Goal: Task Accomplishment & Management: Manage account settings

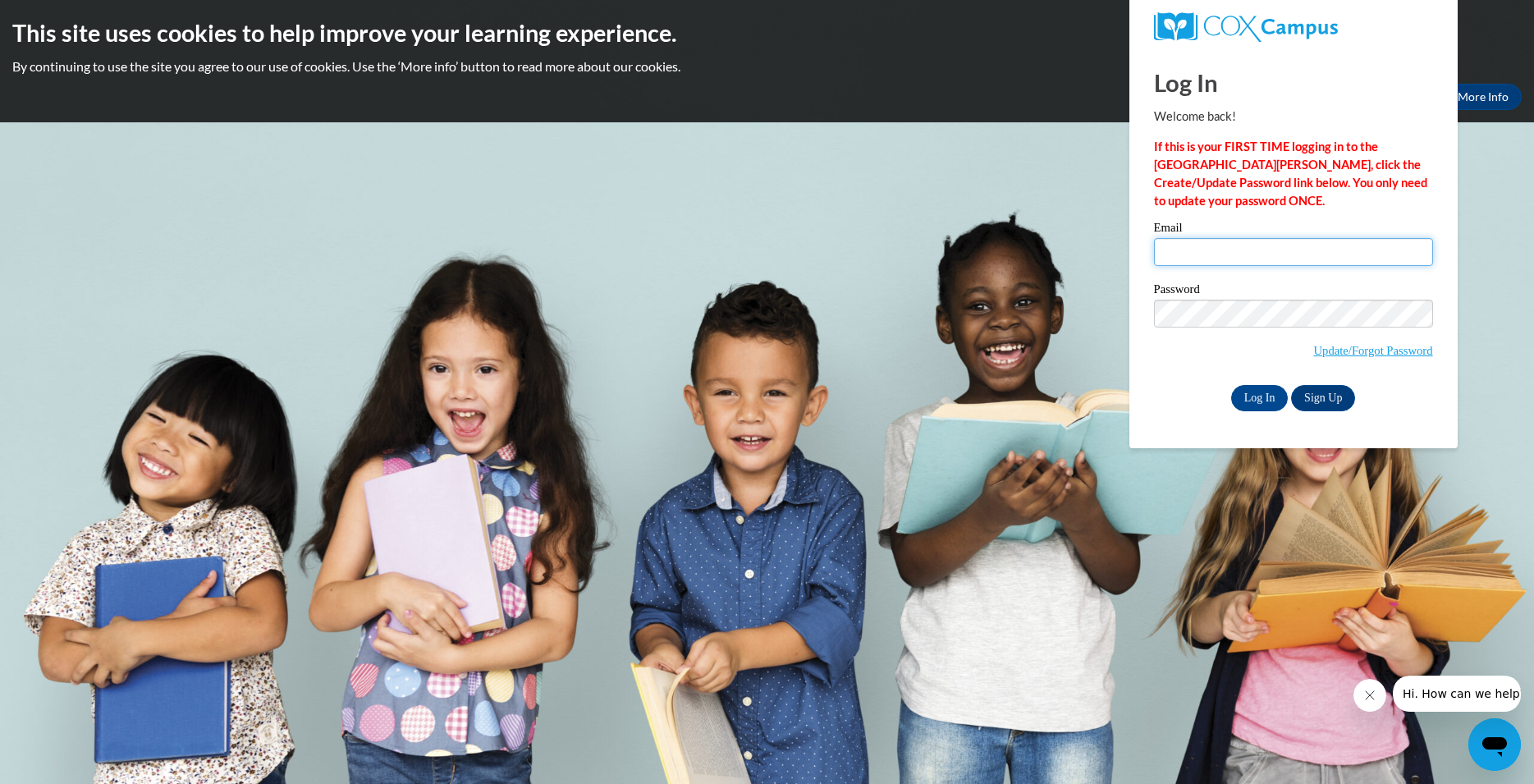
click at [1167, 254] on input "Email" at bounding box center [1293, 251] width 279 height 28
type input "[EMAIL_ADDRESS][DOMAIN_NAME]"
click at [1260, 393] on input "Log In" at bounding box center [1260, 398] width 57 height 26
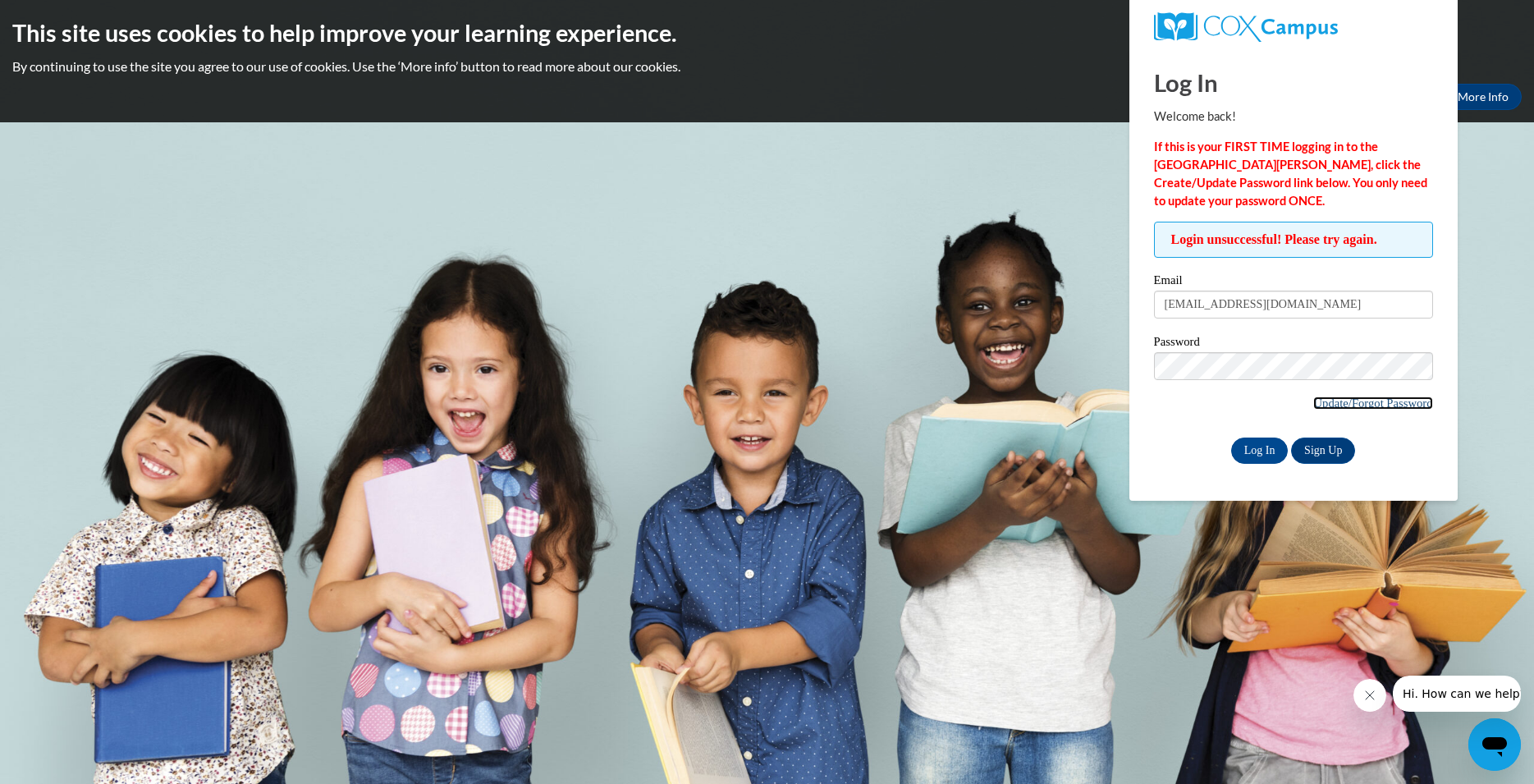
click at [1345, 404] on link "Update/Forgot Password" at bounding box center [1373, 402] width 119 height 13
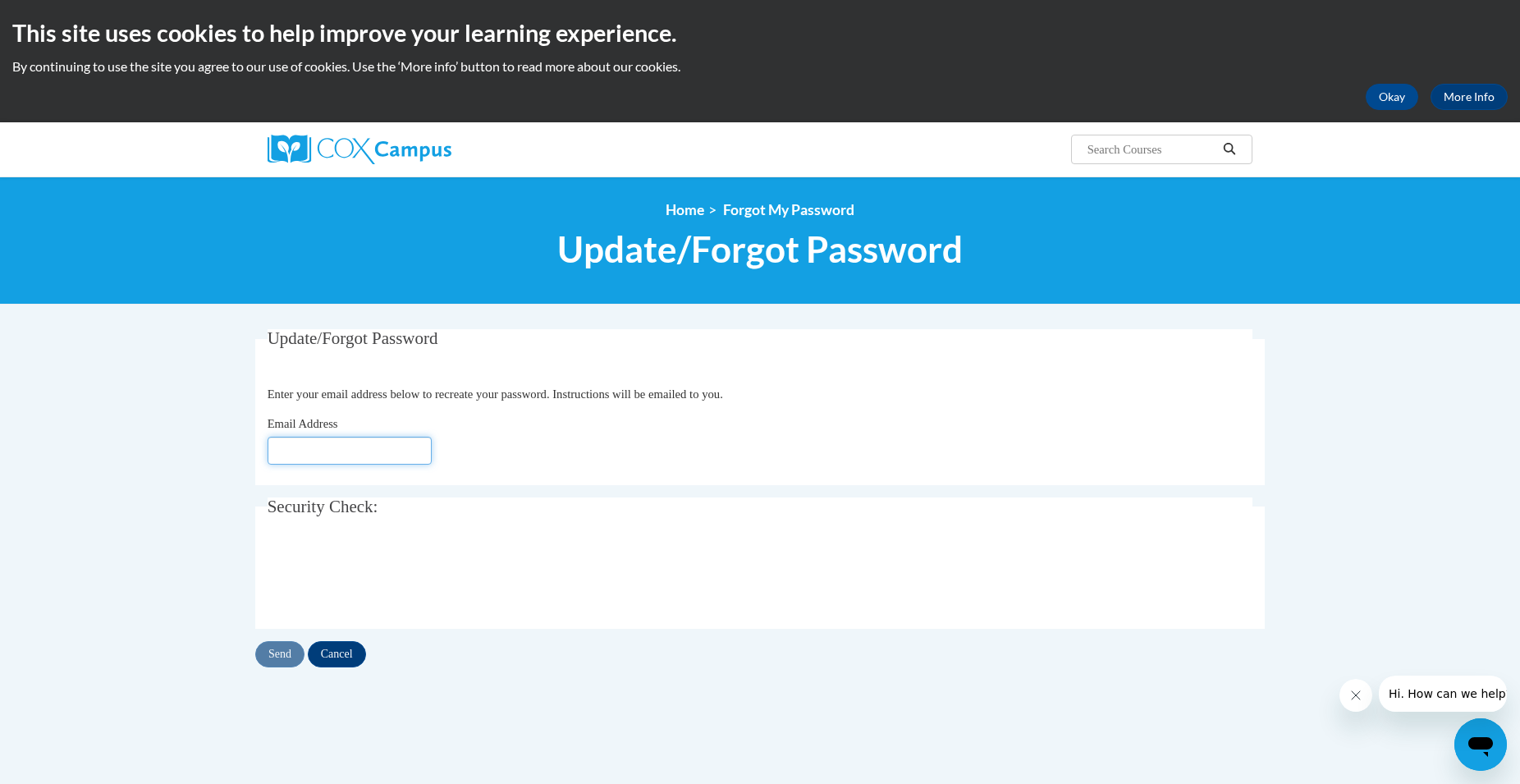
click at [304, 445] on input "Email Address" at bounding box center [350, 450] width 165 height 28
type input "[EMAIL_ADDRESS][DOMAIN_NAME]"
click at [274, 652] on input "Send" at bounding box center [280, 654] width 49 height 26
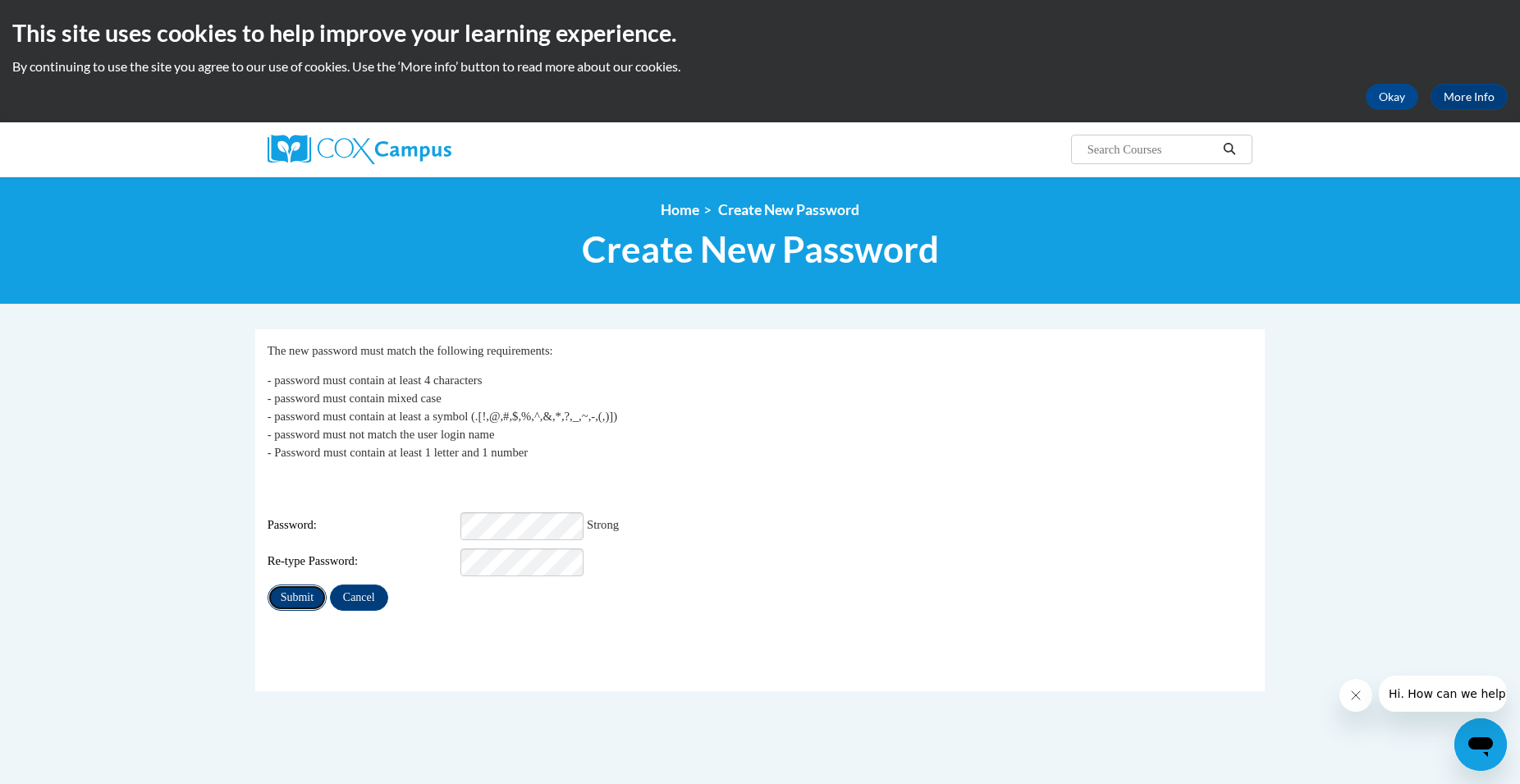
click at [287, 588] on input "Submit" at bounding box center [297, 597] width 59 height 26
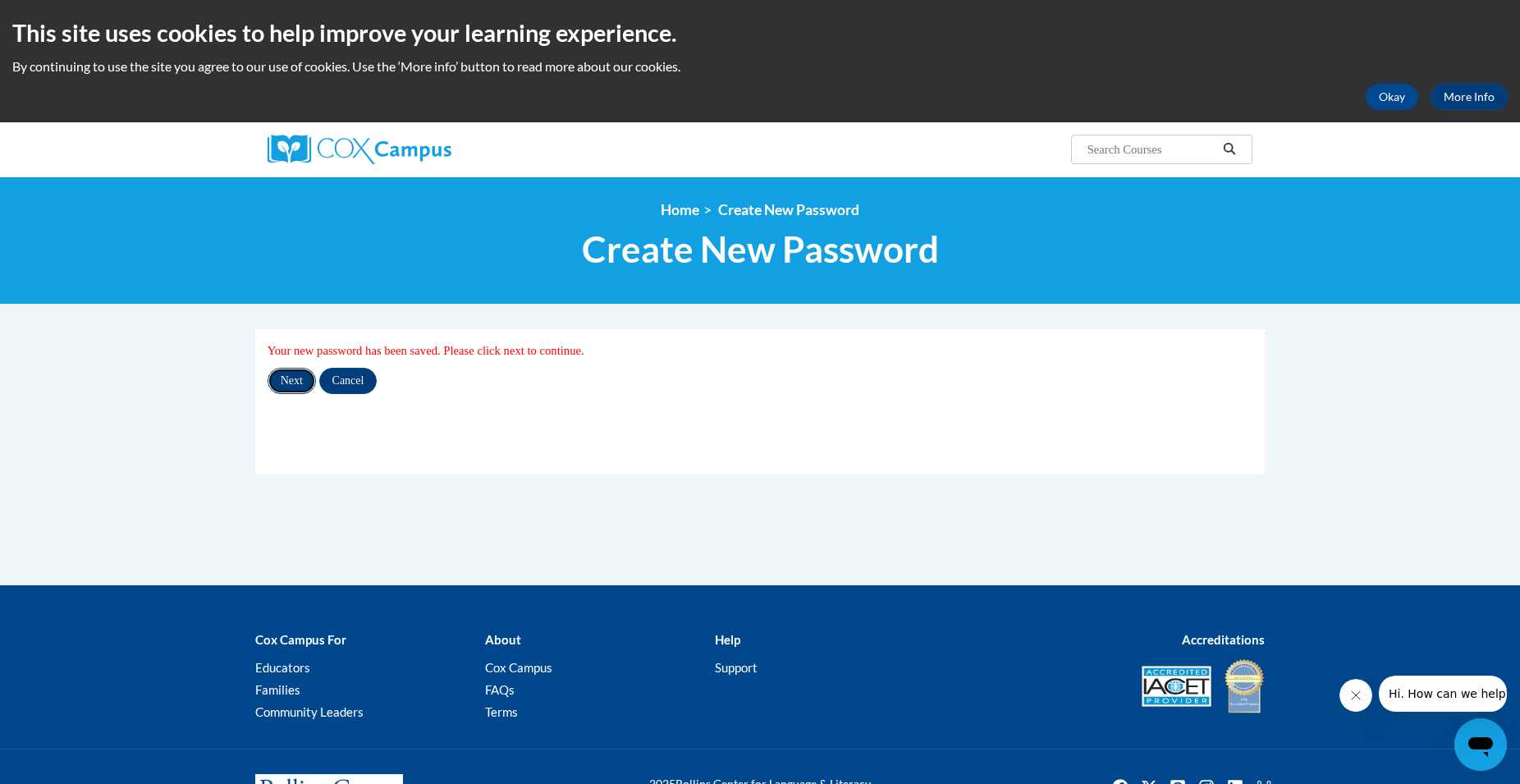
click at [286, 373] on input "Next" at bounding box center [292, 380] width 49 height 26
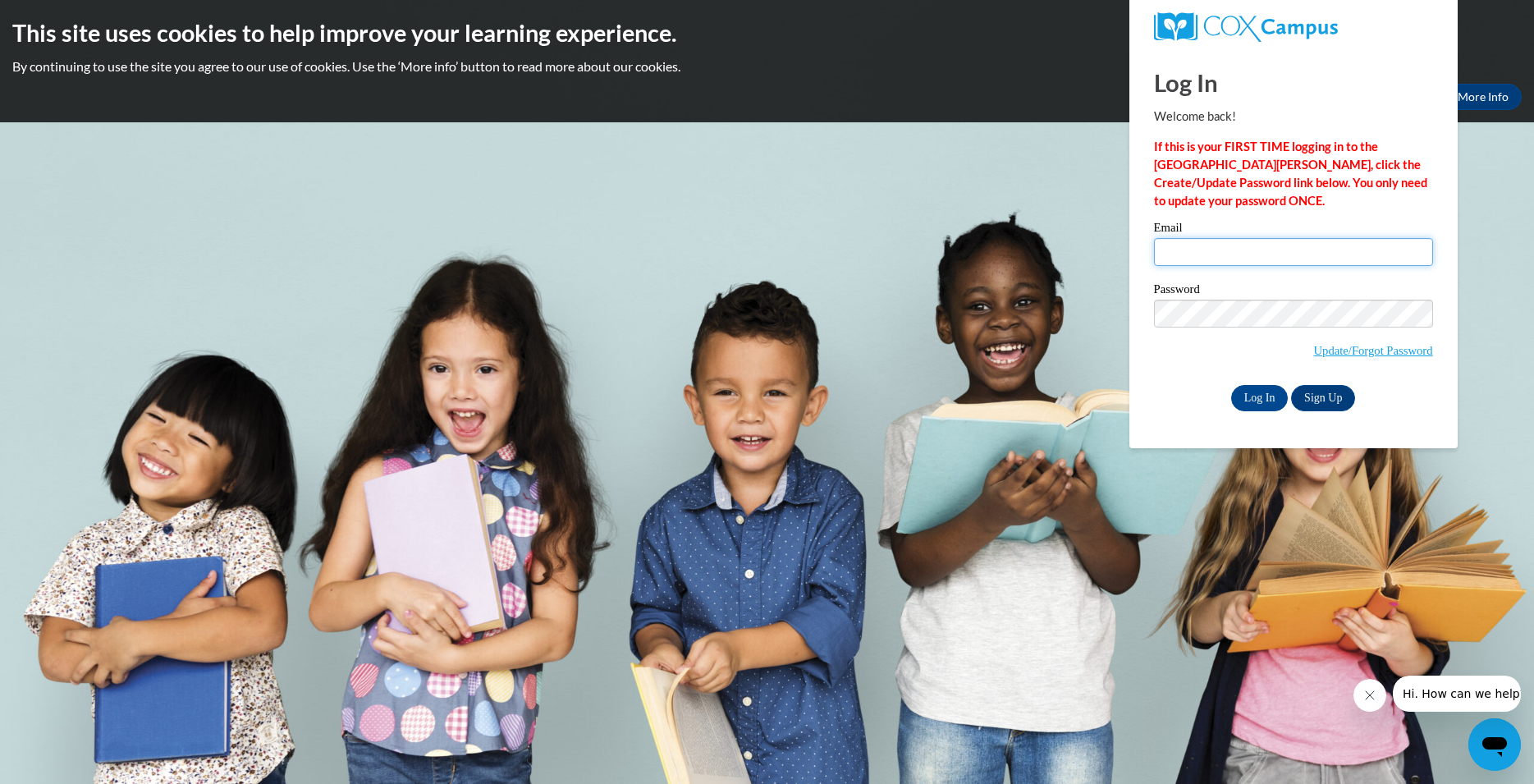
click at [1177, 252] on input "Email" at bounding box center [1293, 251] width 279 height 28
type input "gerber@udel.edu"
click at [1249, 392] on input "Log In" at bounding box center [1260, 398] width 57 height 26
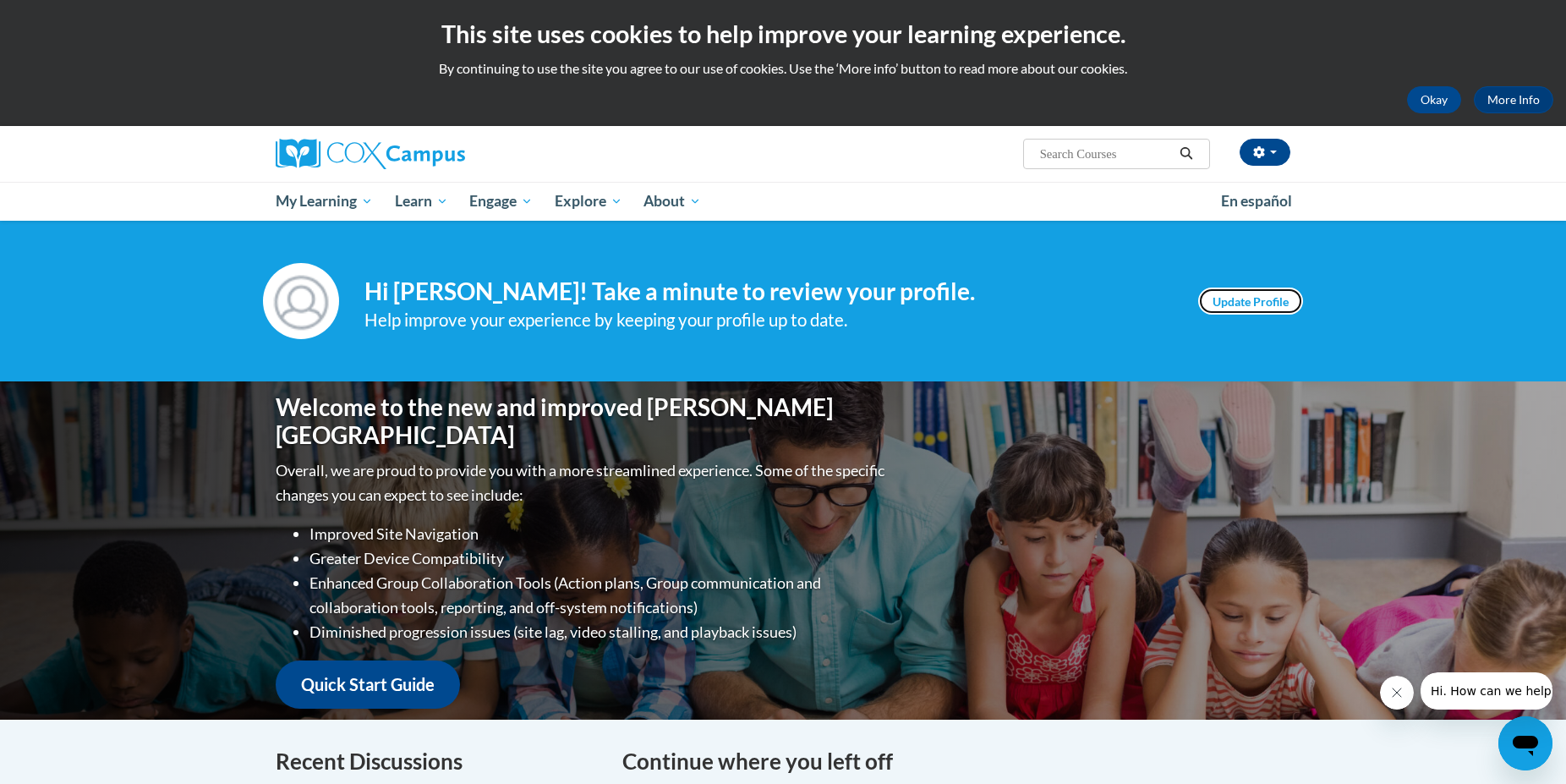
click at [1245, 306] on link "Update Profile" at bounding box center [1251, 300] width 105 height 27
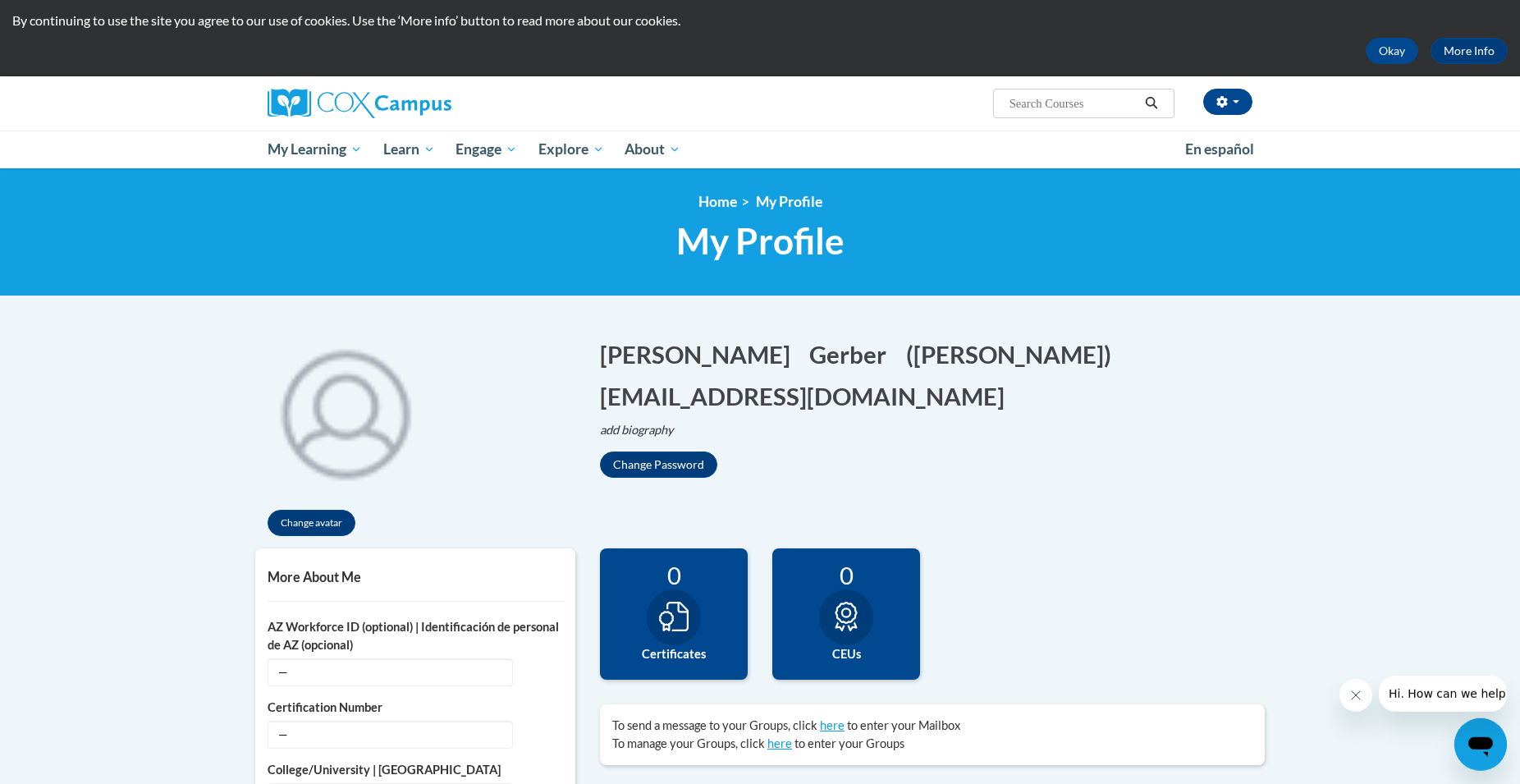
scroll to position [41, 0]
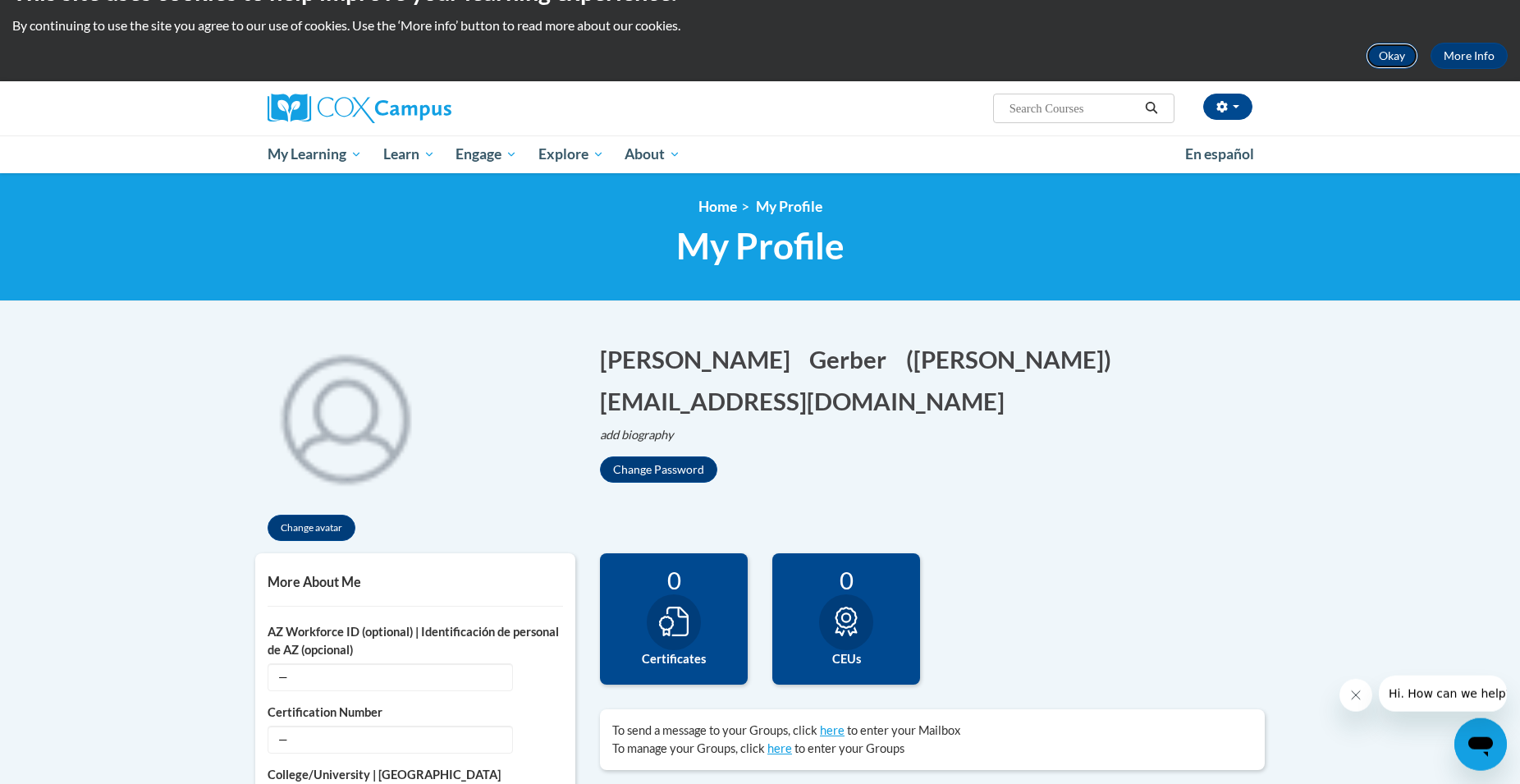
click at [1390, 55] on button "Okay" at bounding box center [1392, 55] width 53 height 26
